Goal: Complete application form: Complete application form

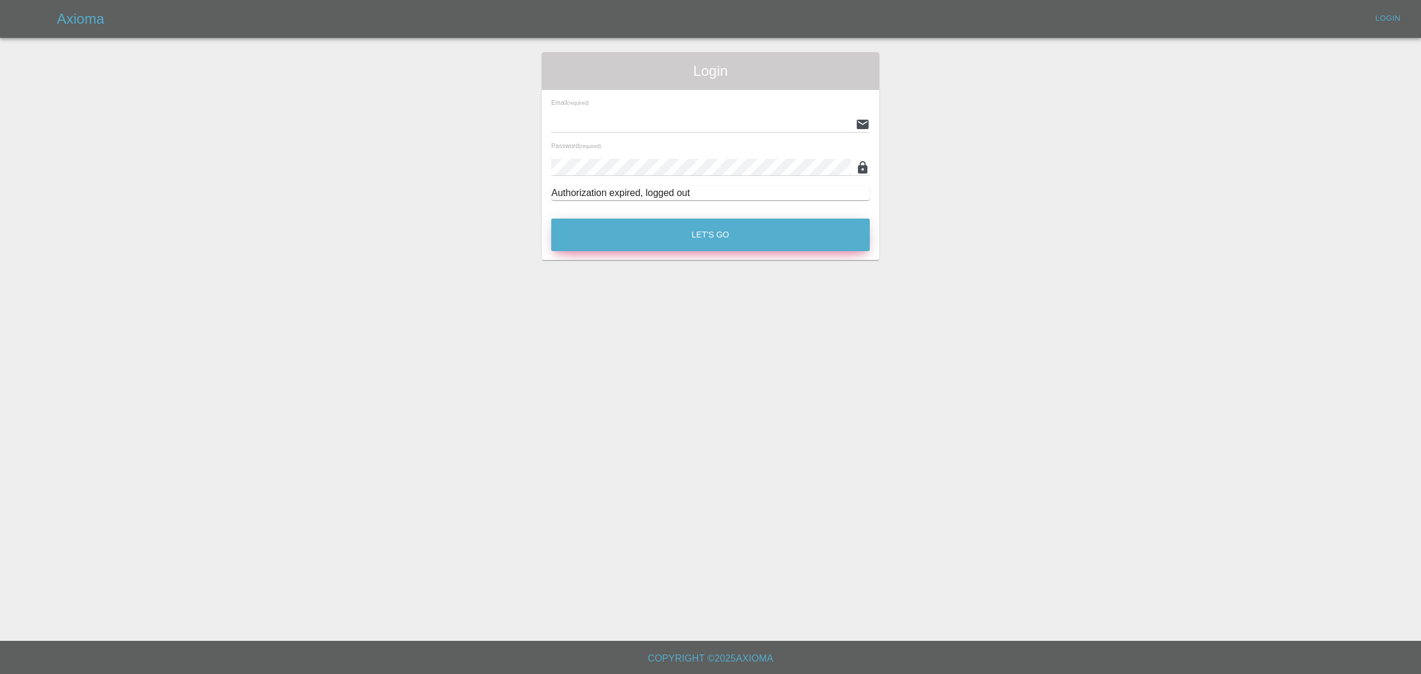
type input "[EMAIL_ADDRESS][DOMAIN_NAME]"
click at [708, 230] on button "Let's Go" at bounding box center [710, 235] width 319 height 33
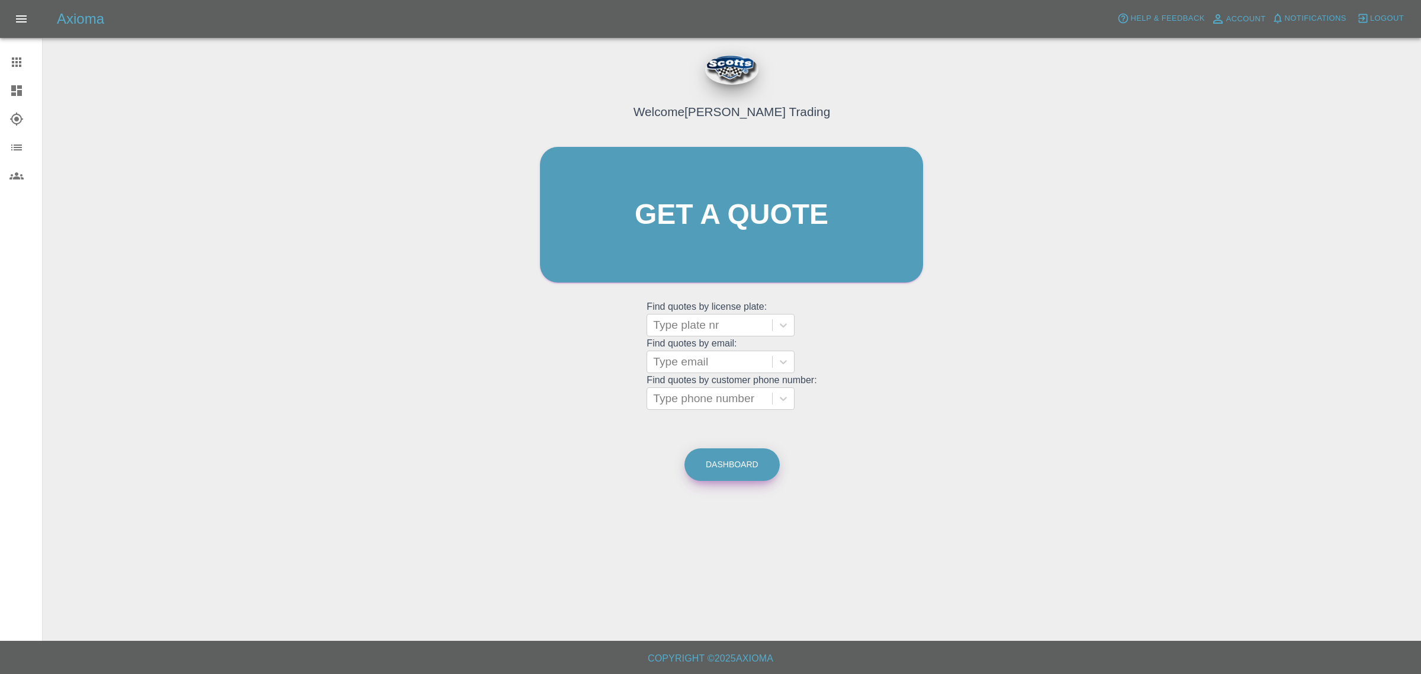
click at [735, 465] on link "Dashboard" at bounding box center [732, 464] width 95 height 33
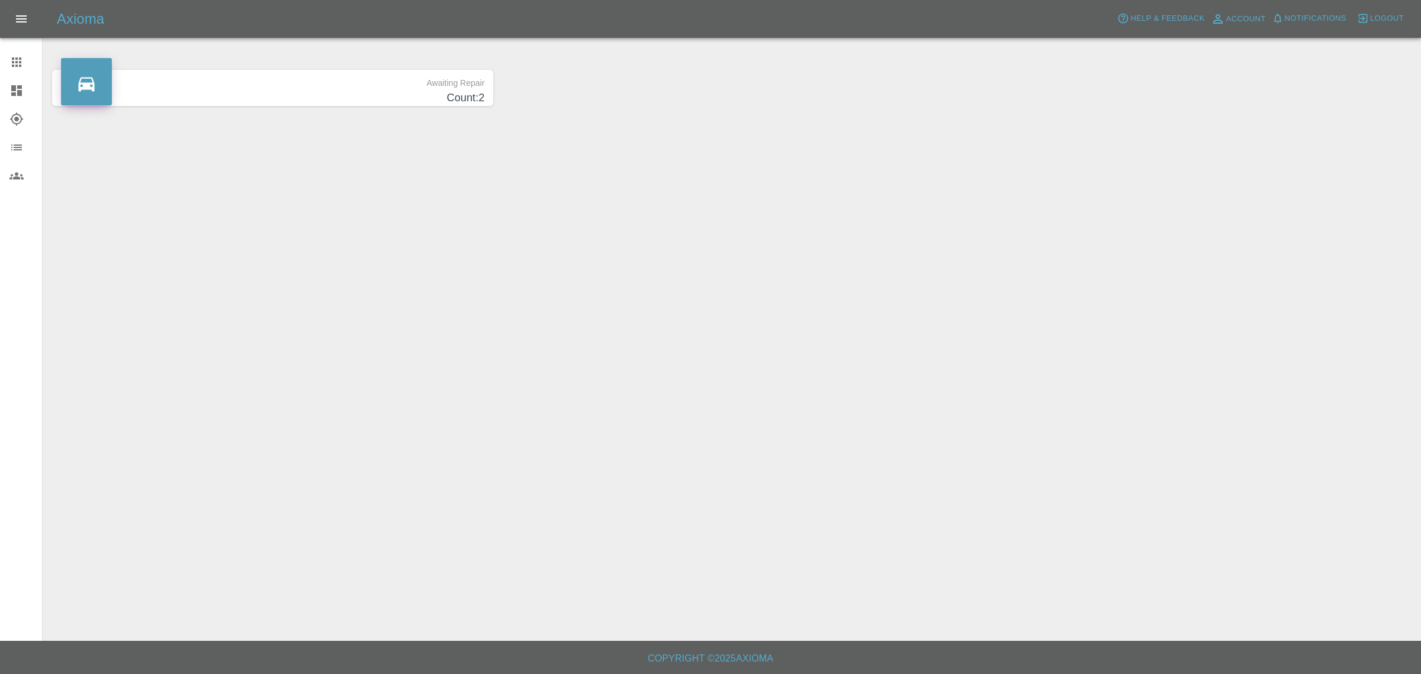
click at [14, 64] on icon at bounding box center [16, 62] width 14 height 14
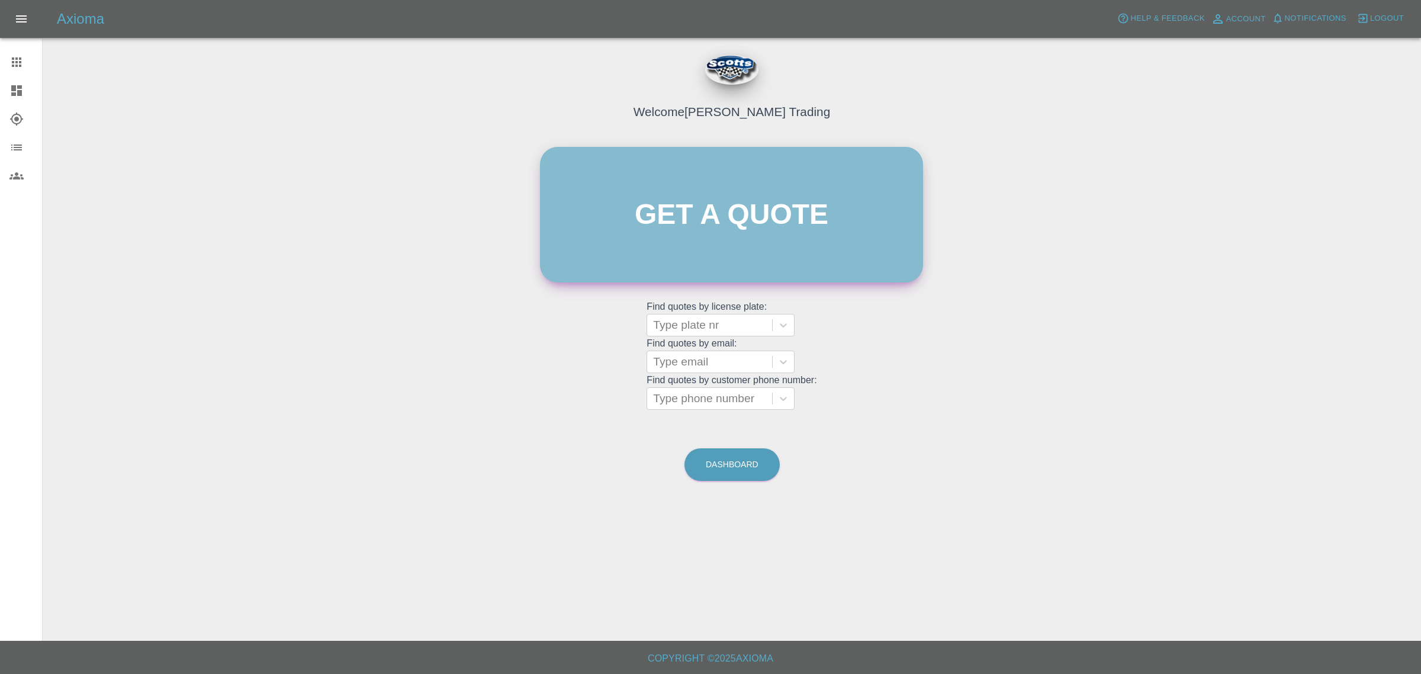
click at [785, 200] on link "Get a quote" at bounding box center [731, 215] width 383 height 136
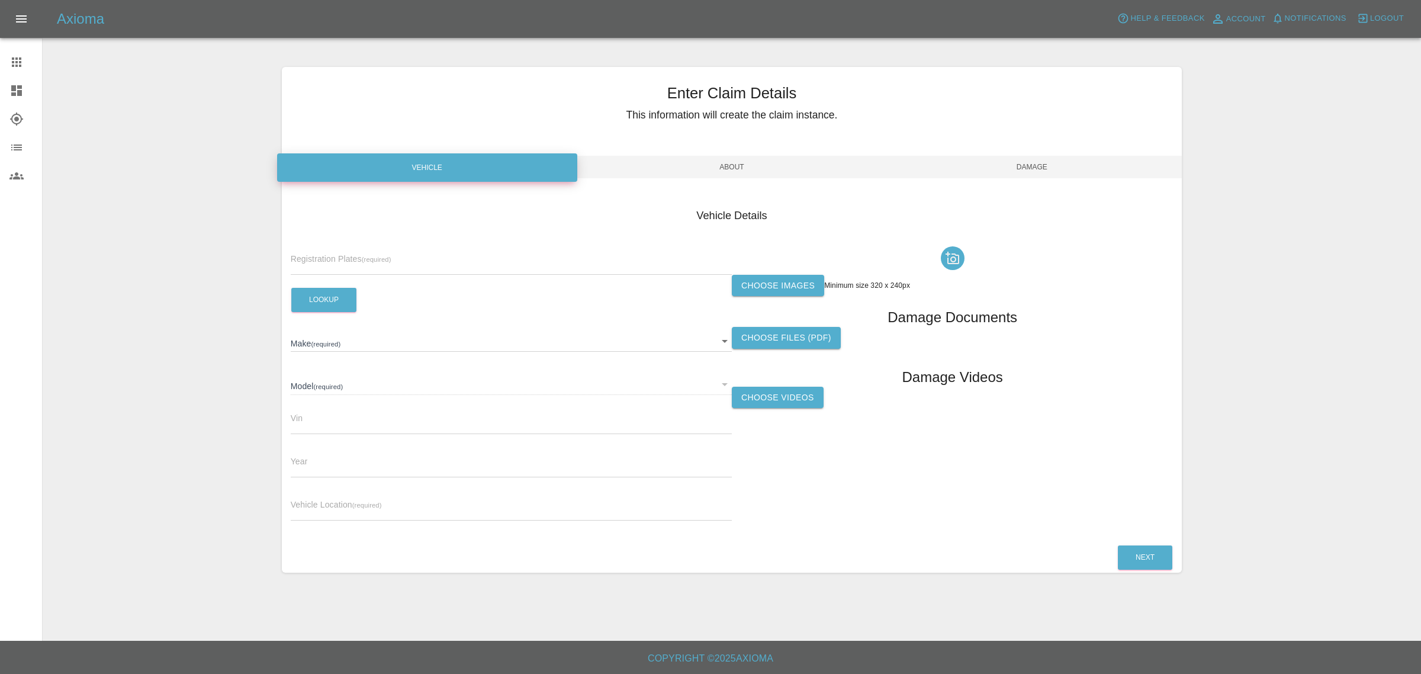
click at [401, 258] on input "text" at bounding box center [511, 266] width 441 height 17
type input "YW19EFT"
click at [317, 304] on button "Lookup" at bounding box center [323, 300] width 65 height 24
type input "N/A"
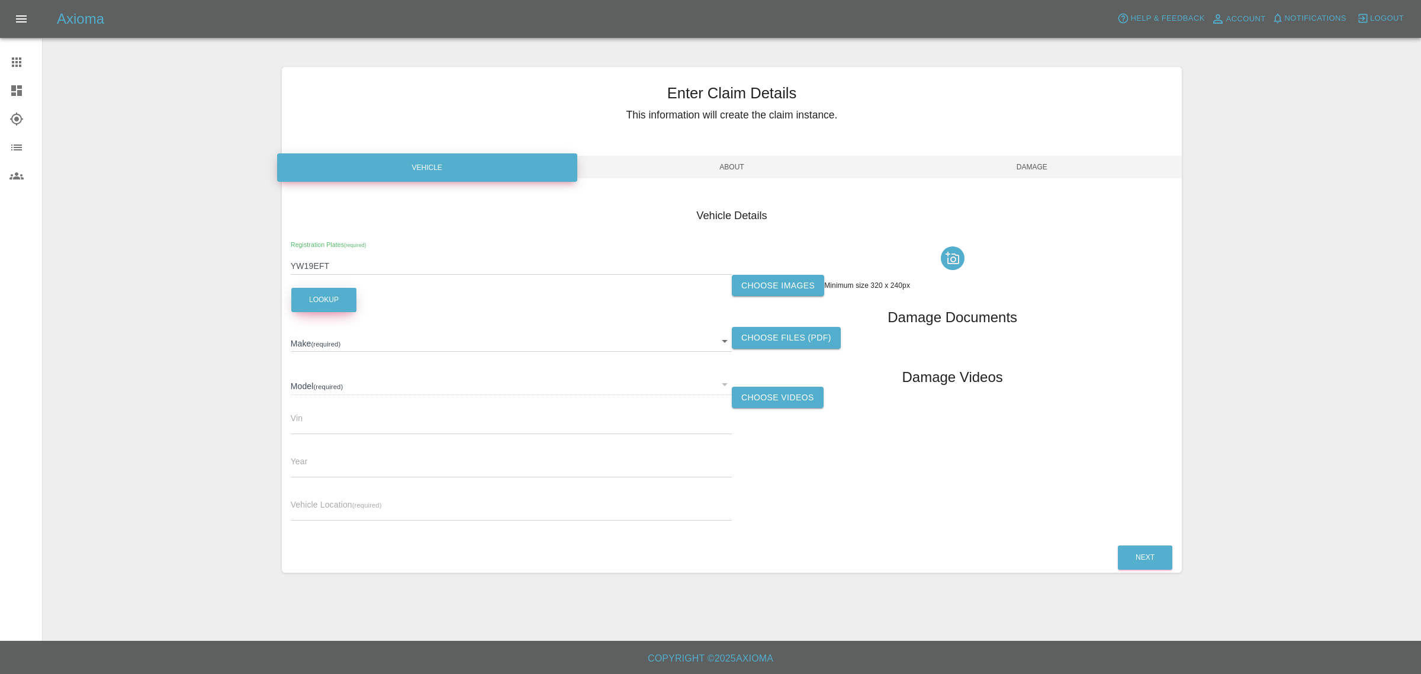
type input "0"
click at [336, 510] on input "text" at bounding box center [511, 511] width 441 height 17
type input "SA14 6DR (Llanelli)"
click at [771, 282] on label "Choose images" at bounding box center [778, 286] width 92 height 22
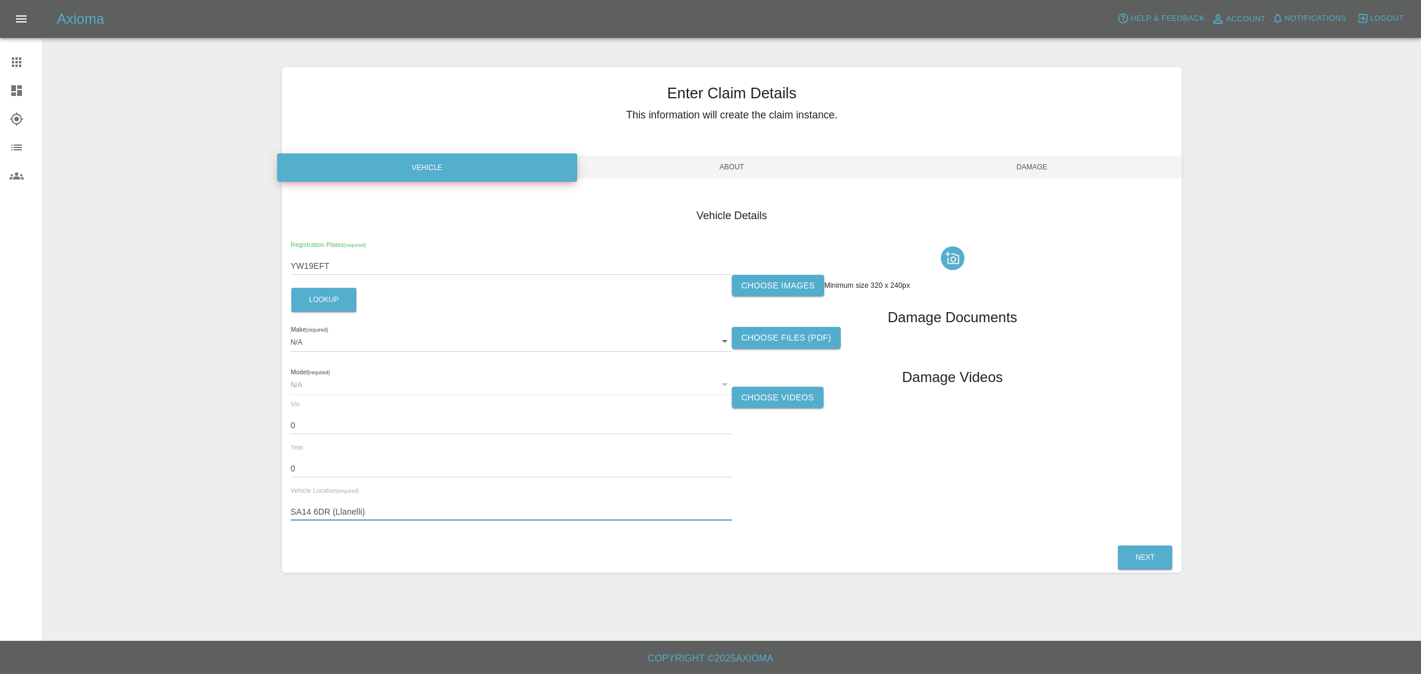
click at [0, 0] on input "Choose images" at bounding box center [0, 0] width 0 height 0
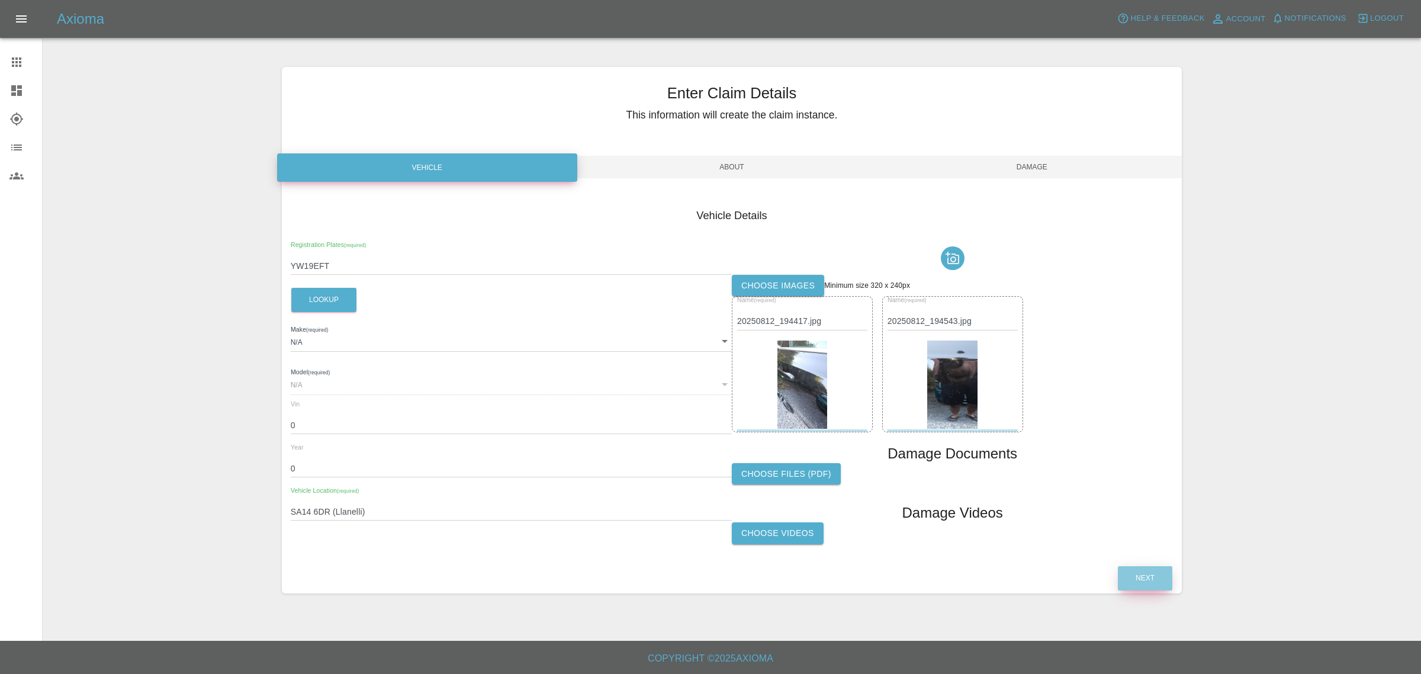
click at [1151, 576] on button "Next" at bounding box center [1145, 578] width 54 height 24
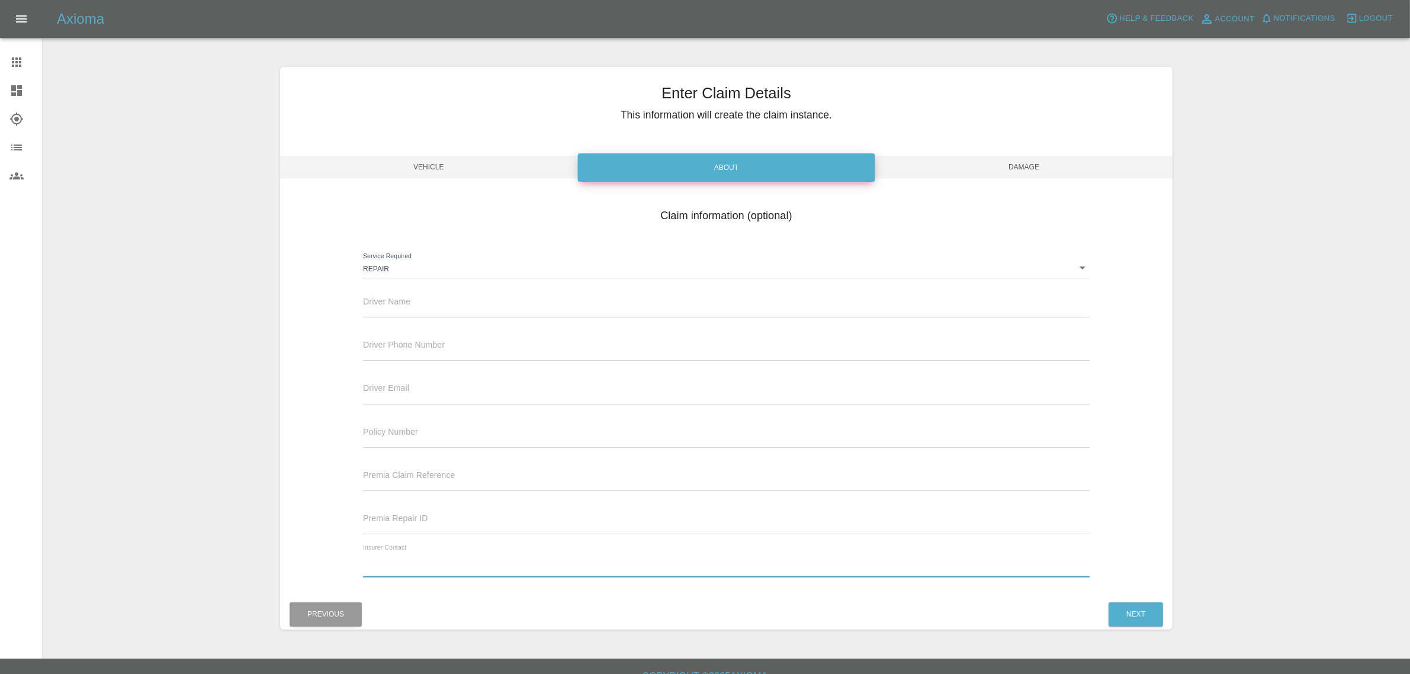
click at [413, 568] on input "text" at bounding box center [726, 568] width 727 height 17
type input "[EMAIL_ADDRESS][DOMAIN_NAME]"
click at [1135, 612] on button "Next" at bounding box center [1136, 614] width 54 height 24
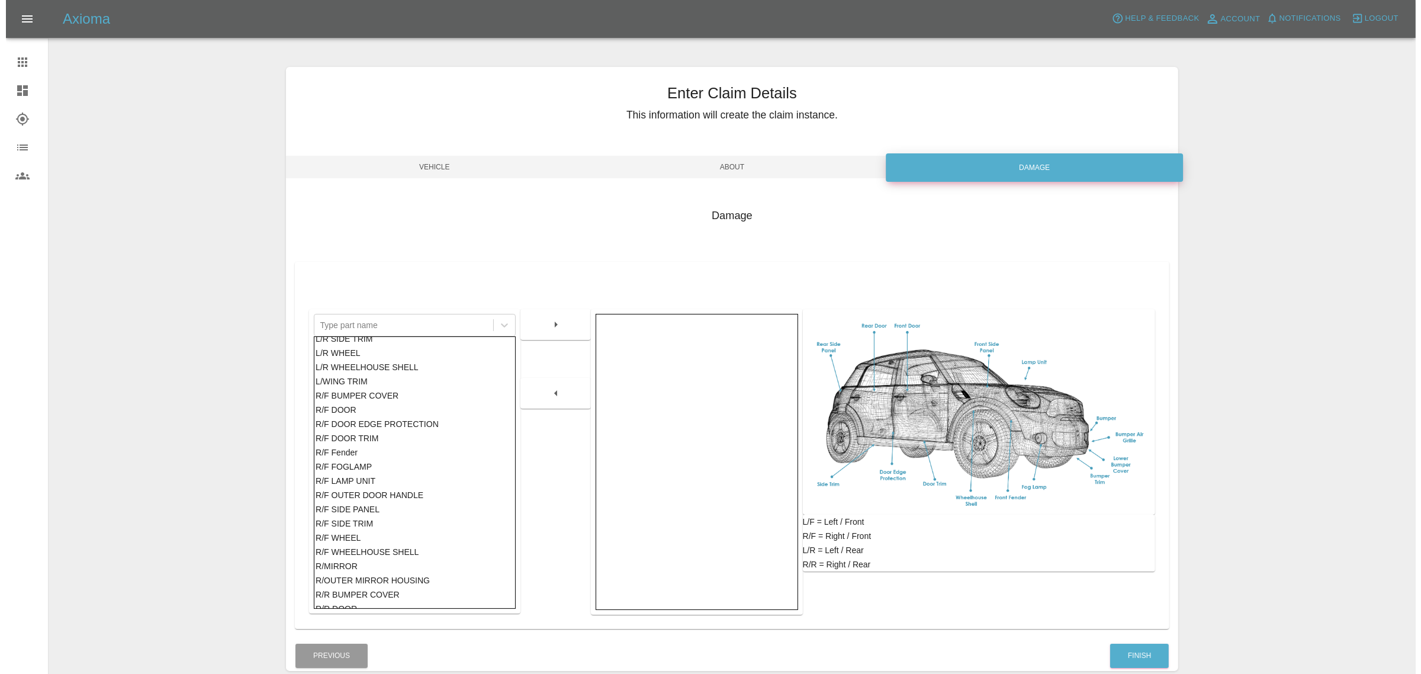
scroll to position [518, 0]
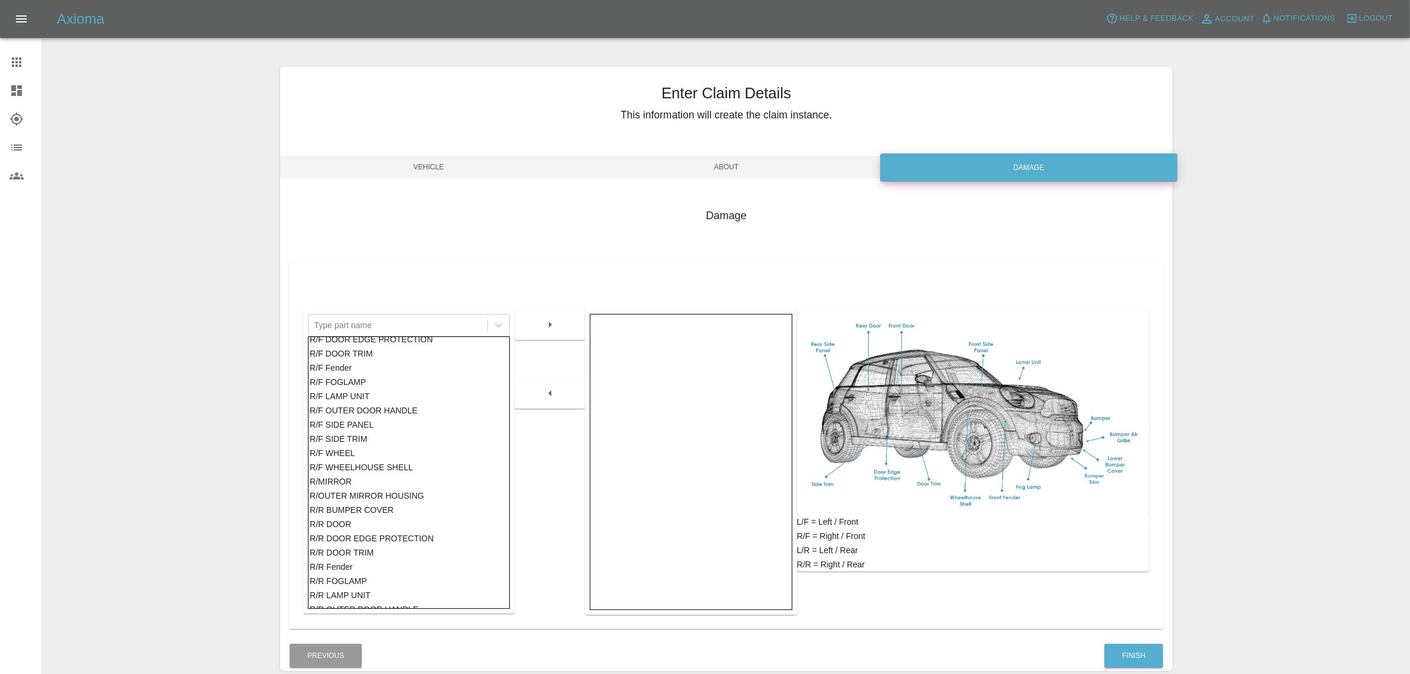
click at [333, 522] on div "R/R DOOR" at bounding box center [409, 524] width 198 height 14
click at [536, 321] on button "button" at bounding box center [550, 324] width 38 height 21
click at [1138, 652] on button "Finish" at bounding box center [1133, 656] width 59 height 24
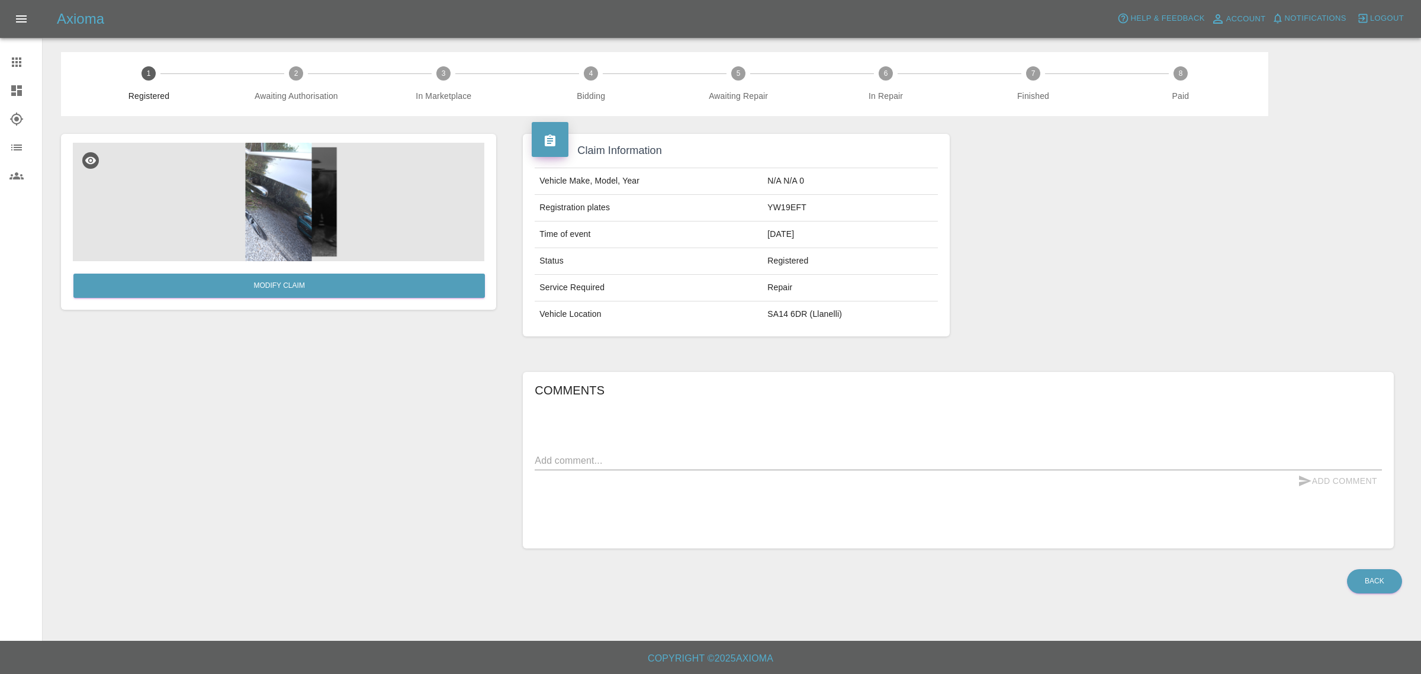
click at [590, 462] on textarea at bounding box center [958, 461] width 847 height 14
type textarea "Quote please bird lime damage to rear door, drivers side"
click at [1354, 480] on button "Add Comment" at bounding box center [1337, 481] width 89 height 22
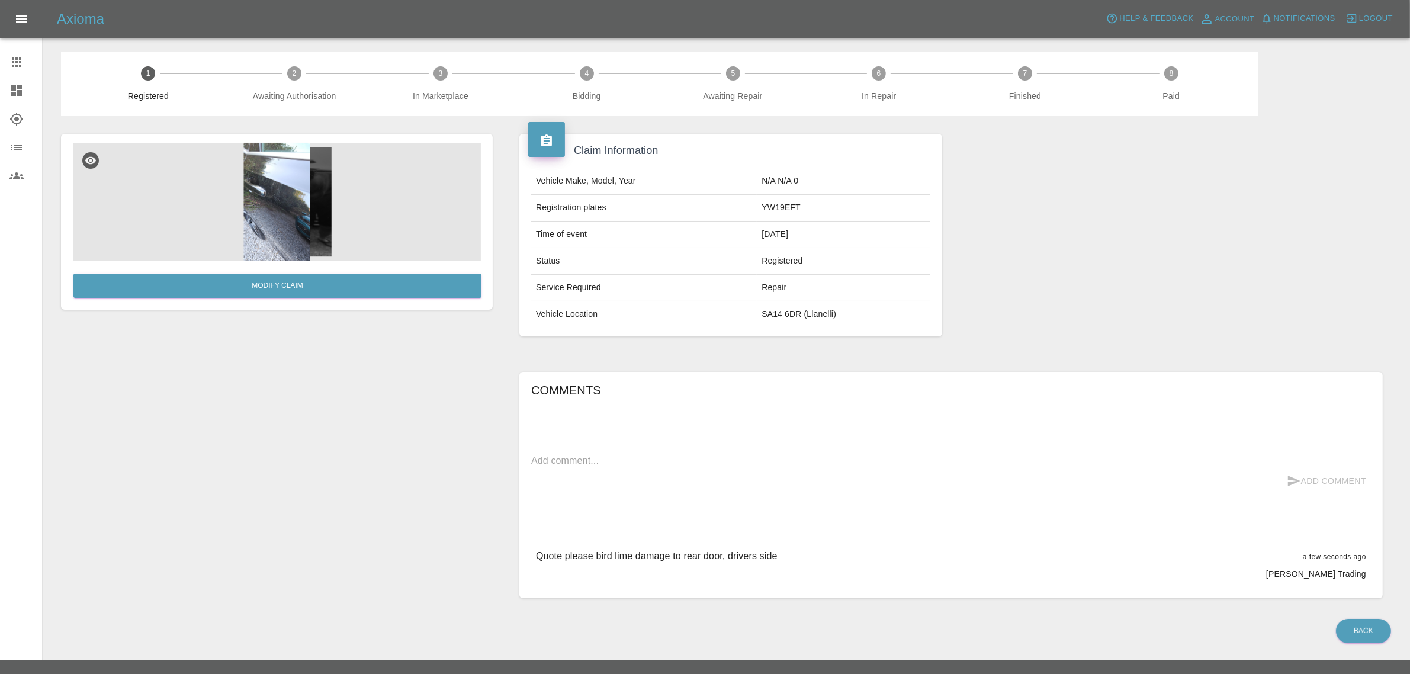
click at [1364, 18] on span "Logout" at bounding box center [1376, 19] width 34 height 14
